Goal: Information Seeking & Learning: Learn about a topic

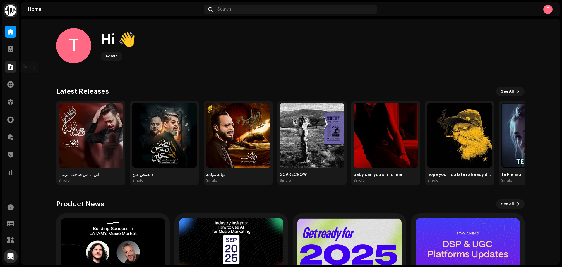
click at [11, 67] on span at bounding box center [11, 66] width 6 height 5
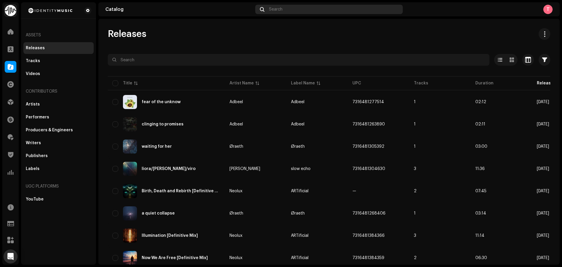
click at [318, 9] on div "Search" at bounding box center [329, 9] width 148 height 9
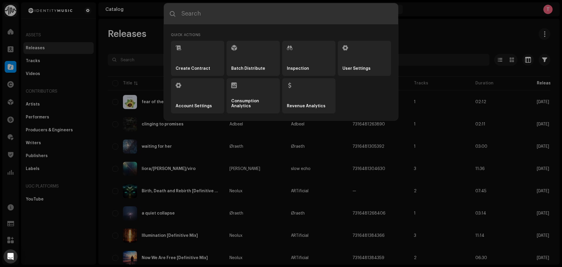
type input "d"
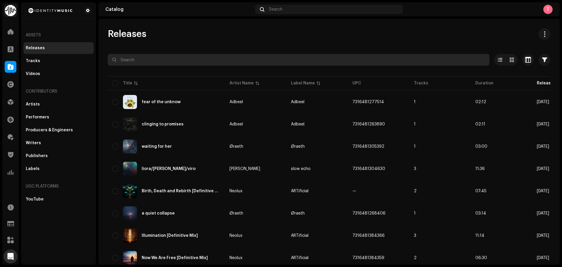
click at [140, 63] on input "text" at bounding box center [299, 60] width 382 height 12
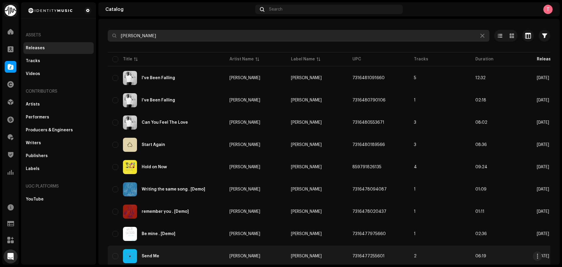
scroll to position [88, 0]
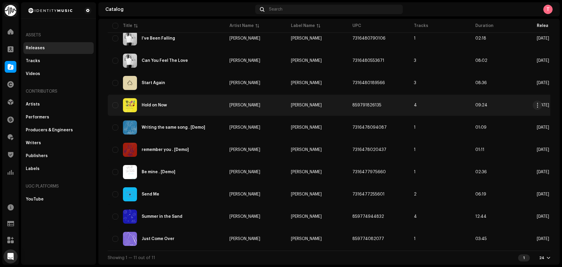
type input "juke ross"
click at [228, 105] on td "Juke Ross" at bounding box center [256, 105] width 62 height 21
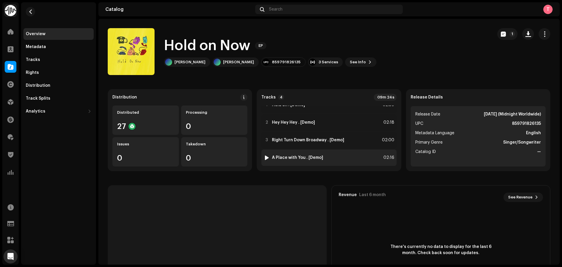
scroll to position [13, 0]
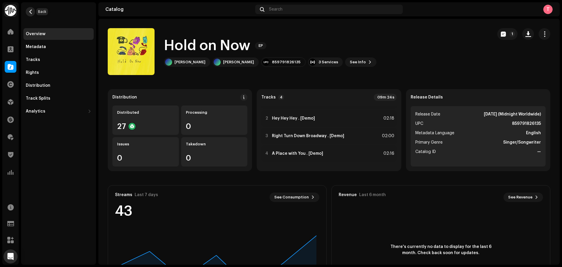
click at [33, 13] on span "button" at bounding box center [30, 11] width 4 height 5
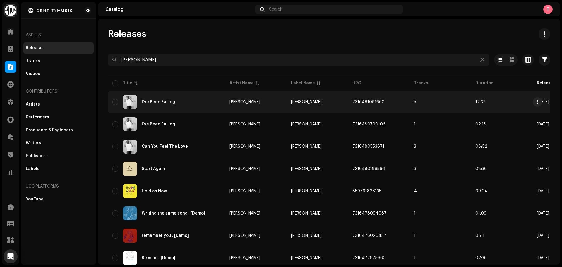
click at [244, 98] on td "Juke Ross" at bounding box center [256, 101] width 62 height 21
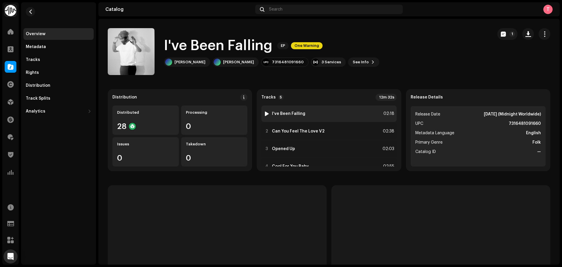
click at [267, 115] on div at bounding box center [267, 113] width 4 height 5
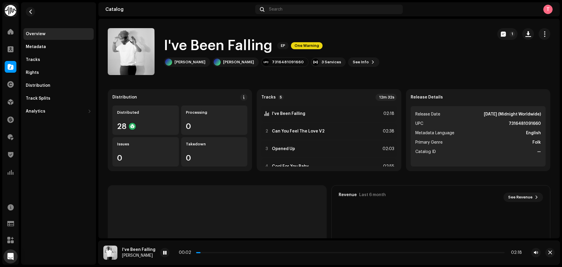
click at [232, 250] on div "00:02 02:18" at bounding box center [350, 252] width 343 height 5
click at [232, 252] on p-slider at bounding box center [350, 252] width 309 height 1
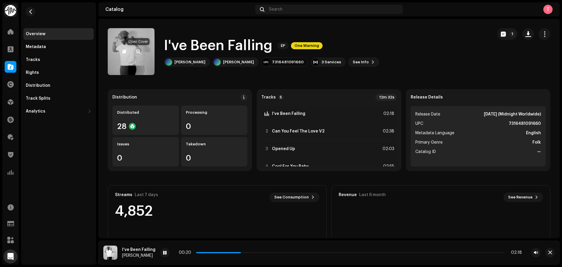
click at [137, 51] on span "button" at bounding box center [138, 51] width 4 height 5
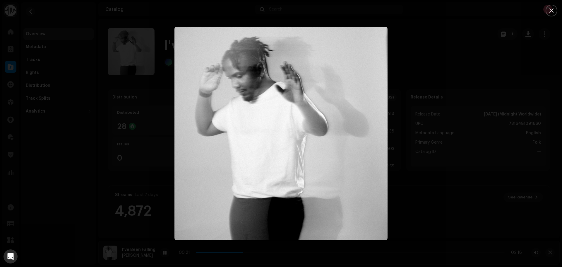
click at [435, 58] on div at bounding box center [281, 133] width 562 height 267
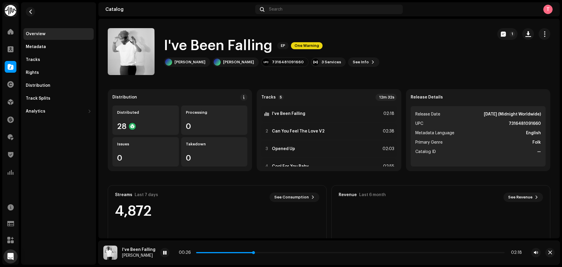
click at [270, 253] on p-slider at bounding box center [350, 252] width 309 height 1
click at [164, 252] on span at bounding box center [165, 252] width 4 height 5
click at [8, 83] on span at bounding box center [10, 84] width 6 height 5
click at [11, 103] on span at bounding box center [11, 102] width 6 height 5
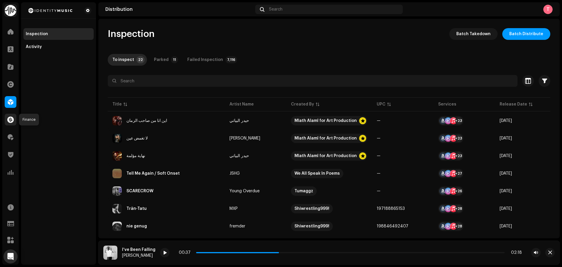
click at [10, 117] on span at bounding box center [10, 119] width 6 height 5
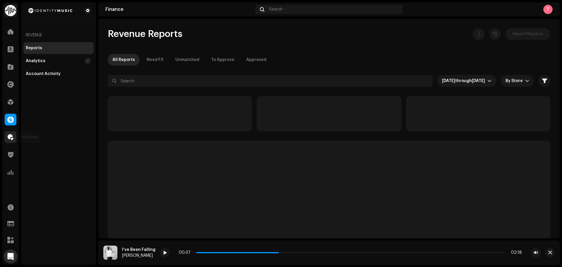
click at [14, 137] on div at bounding box center [11, 137] width 12 height 12
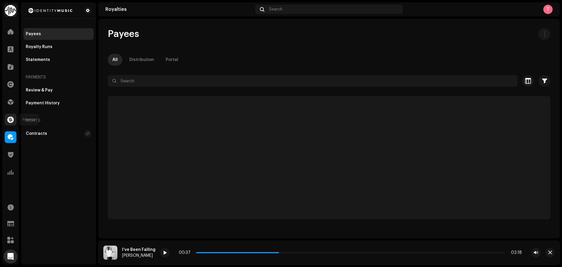
click at [14, 114] on div at bounding box center [11, 120] width 12 height 12
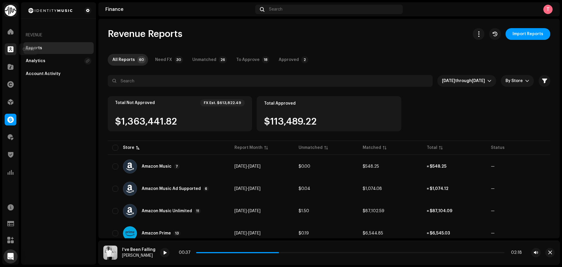
click at [10, 51] on span at bounding box center [11, 49] width 6 height 5
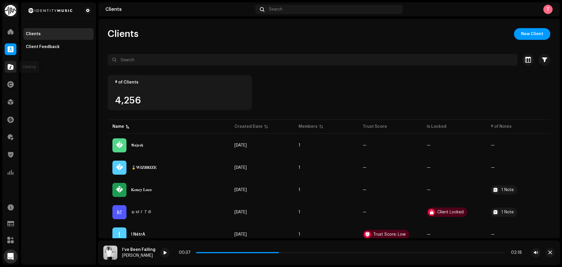
click at [11, 69] on span at bounding box center [11, 66] width 6 height 5
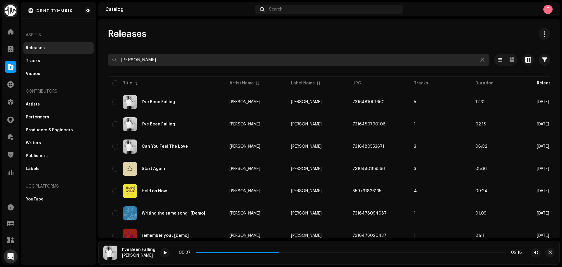
drag, startPoint x: 179, startPoint y: 60, endPoint x: 67, endPoint y: 50, distance: 112.4
click at [67, 50] on div "Identity Music Home Clients Catalog Rights Distribution Finance Royalties Trust…" at bounding box center [281, 133] width 562 height 267
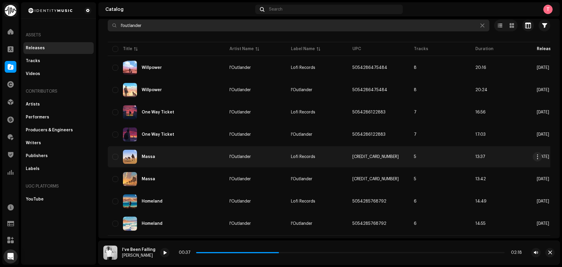
scroll to position [48, 0]
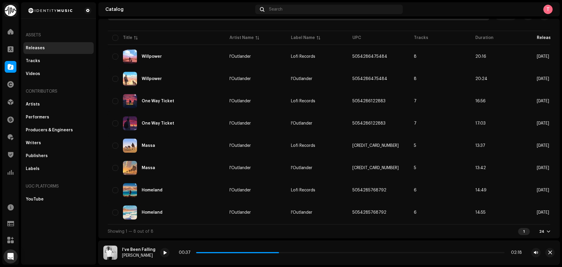
type input "l'outlander"
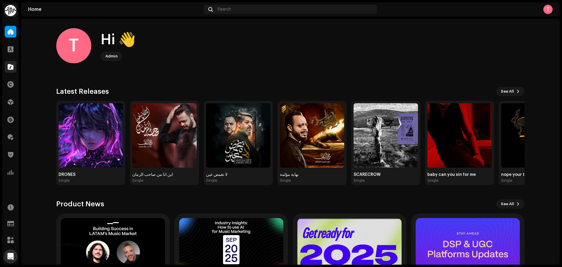
click at [11, 65] on span at bounding box center [11, 66] width 6 height 5
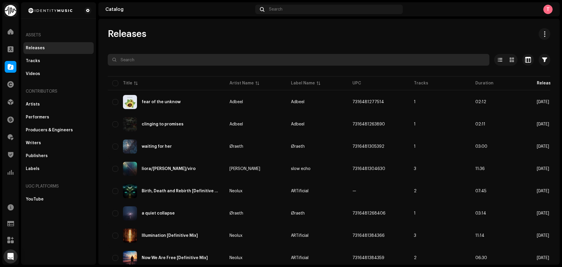
click at [153, 58] on input "text" at bounding box center [299, 60] width 382 height 12
paste input "7316480400371"
type input "7316480400371"
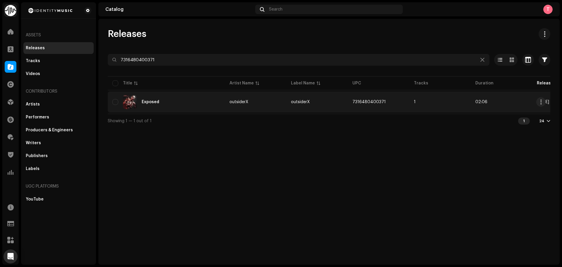
click at [175, 107] on div "Exposed" at bounding box center [166, 102] width 108 height 14
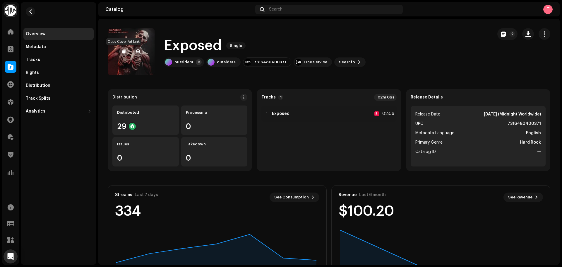
click at [125, 50] on span "button" at bounding box center [124, 51] width 4 height 5
click at [135, 52] on button "button" at bounding box center [138, 51] width 9 height 9
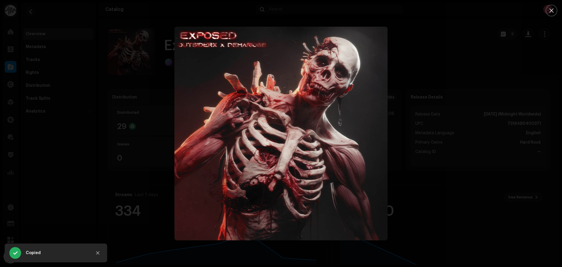
click at [418, 88] on div at bounding box center [281, 133] width 562 height 267
